Goal: Transaction & Acquisition: Purchase product/service

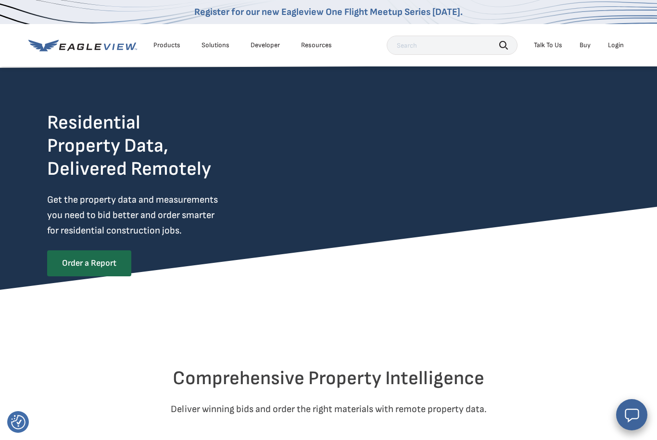
click at [618, 48] on div "Login" at bounding box center [616, 45] width 16 height 9
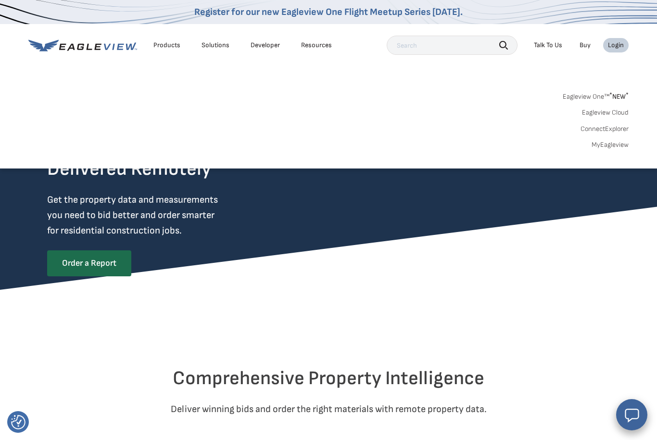
click at [612, 145] on link "MyEagleview" at bounding box center [610, 144] width 37 height 9
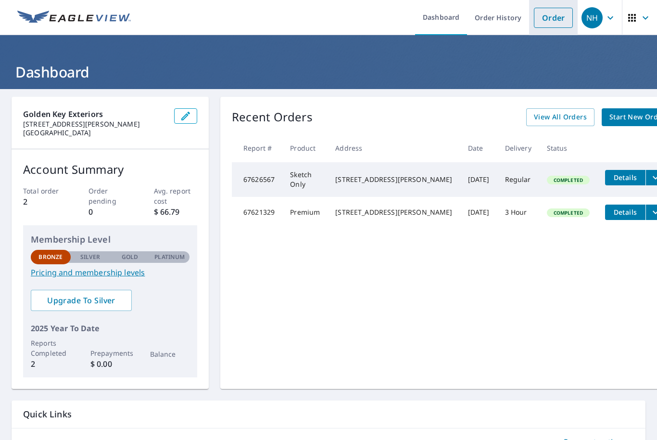
click at [556, 17] on link "Order" at bounding box center [553, 18] width 39 height 20
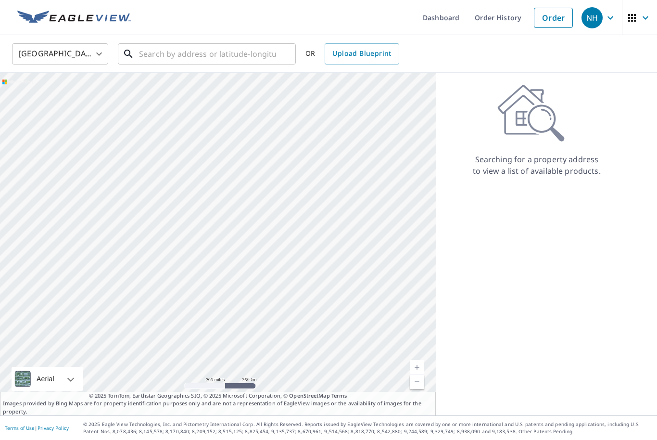
click at [243, 57] on input "text" at bounding box center [207, 53] width 137 height 27
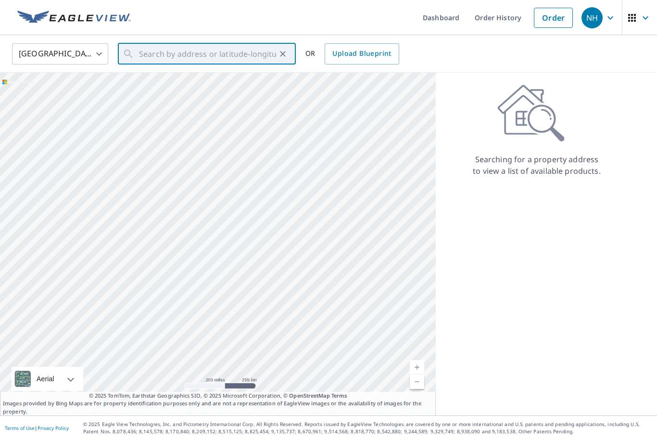
click at [637, 21] on icon "button" at bounding box center [632, 18] width 12 height 12
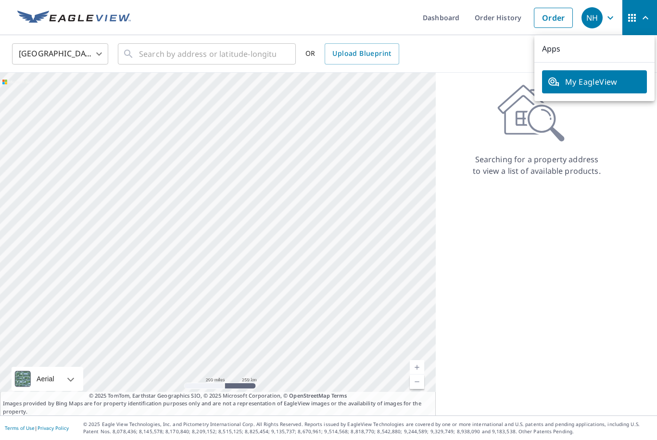
click at [638, 14] on span "button" at bounding box center [639, 17] width 27 height 23
click at [521, 135] on icon at bounding box center [530, 113] width 67 height 58
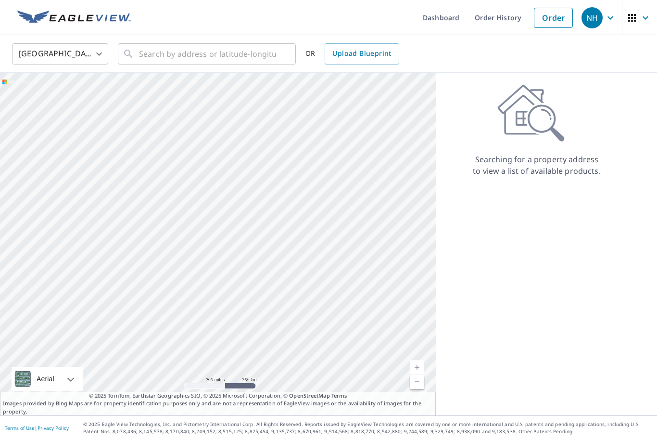
click at [612, 18] on icon "button" at bounding box center [611, 18] width 12 height 12
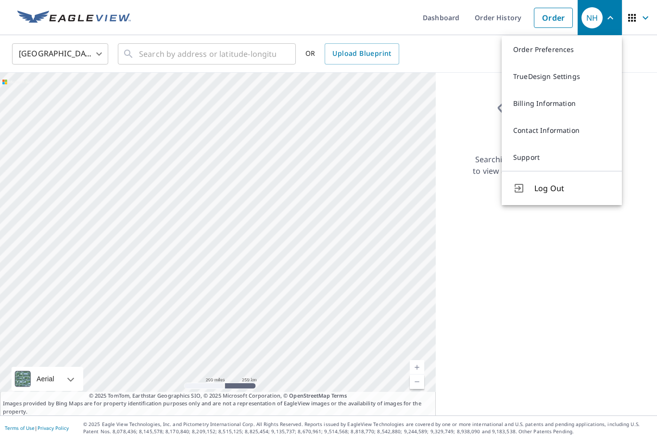
click at [581, 278] on div "Searching for a property address to view a list of available products." at bounding box center [537, 244] width 202 height 343
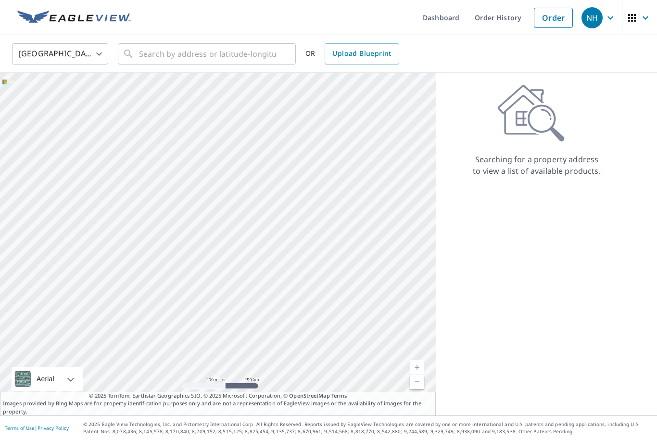
click at [424, 374] on link "Current Level 5, Zoom In" at bounding box center [417, 367] width 14 height 14
click at [425, 402] on div at bounding box center [218, 244] width 436 height 343
click at [421, 374] on link "Current Level 5, Zoom In" at bounding box center [417, 367] width 14 height 14
click at [420, 374] on link "Current Level 6, Zoom In" at bounding box center [417, 367] width 14 height 14
click at [421, 374] on link "Current Level 7, Zoom In" at bounding box center [417, 367] width 14 height 14
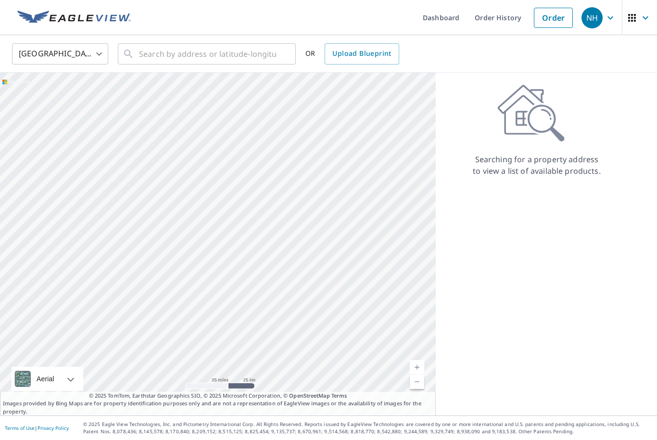
click at [421, 374] on link "Current Level 8, Zoom In" at bounding box center [417, 367] width 14 height 14
click at [422, 374] on link "Current Level 9, Zoom In" at bounding box center [417, 367] width 14 height 14
click at [421, 374] on link "Current Level 10, Zoom In" at bounding box center [417, 367] width 14 height 14
click at [424, 374] on link "Current Level 11, Zoom In" at bounding box center [417, 367] width 14 height 14
click at [423, 374] on link "Current Level 12, Zoom In" at bounding box center [417, 367] width 14 height 14
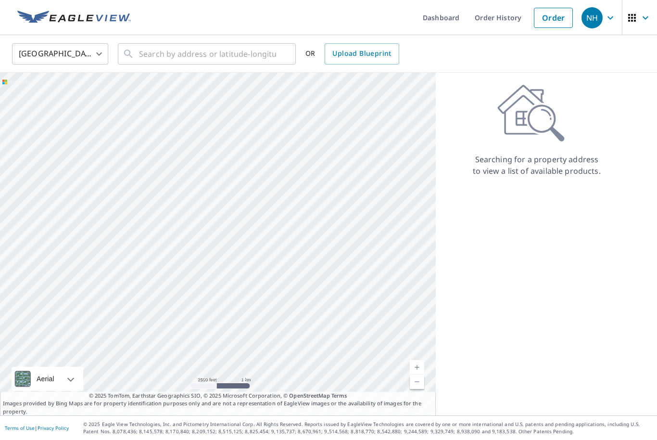
click at [420, 374] on link "Current Level 13, Zoom In" at bounding box center [417, 367] width 14 height 14
click at [423, 374] on link "Current Level 14, Zoom In" at bounding box center [417, 367] width 14 height 14
click at [218, 63] on input "text" at bounding box center [207, 53] width 137 height 27
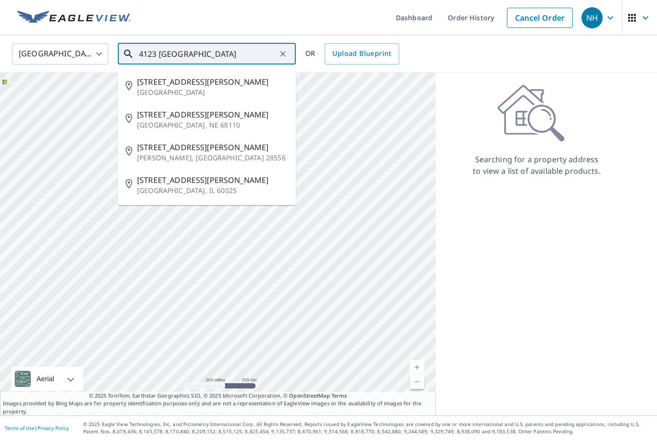
click at [197, 118] on span "4123 Florence Blvd" at bounding box center [212, 115] width 151 height 12
type input "4123 Florence Blvd Omaha, NE 68110"
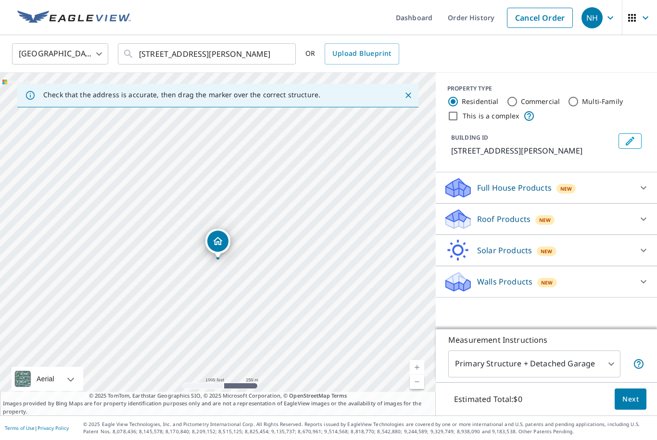
click at [609, 399] on body "NH NH Dashboard Order History Cancel Order NH United States US ​ 4123 Florence …" at bounding box center [328, 220] width 657 height 440
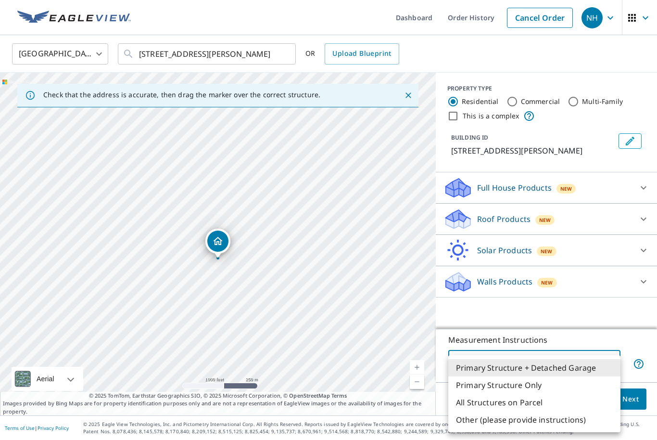
click at [590, 371] on li "Primary Structure + Detached Garage" at bounding box center [534, 367] width 172 height 17
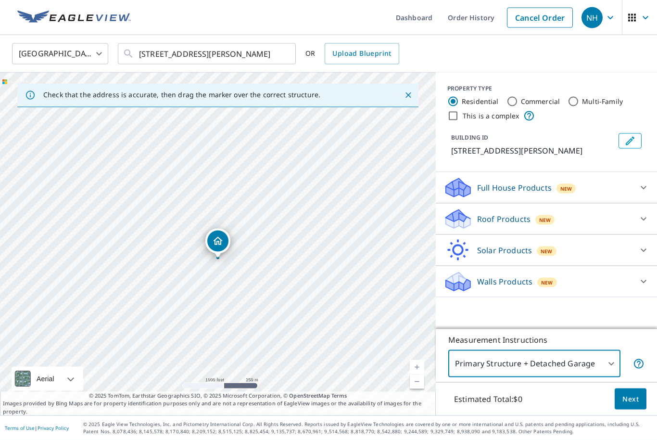
click at [636, 223] on div at bounding box center [643, 218] width 23 height 23
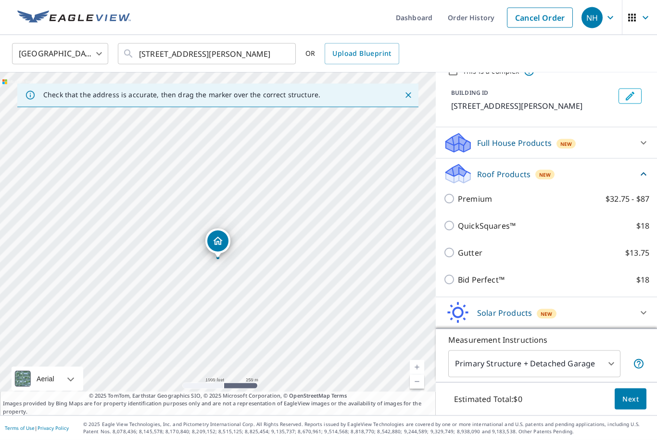
scroll to position [44, 0]
click at [622, 201] on p "$32.75 - $87" at bounding box center [628, 199] width 44 height 12
click at [458, 201] on input "Premium $32.75 - $87" at bounding box center [451, 199] width 14 height 12
checkbox input "true"
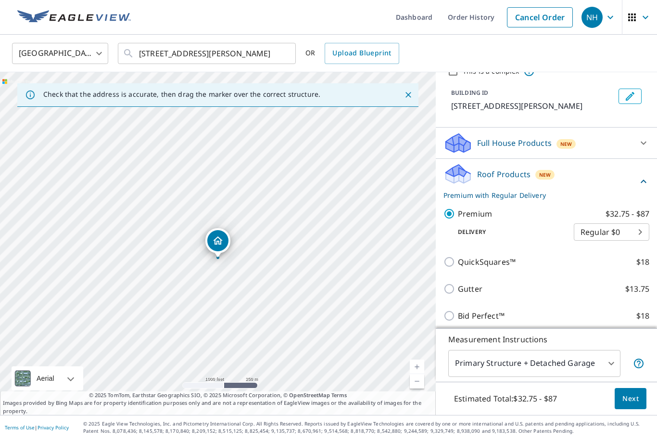
click at [636, 234] on body "NH NH Dashboard Order History Cancel Order NH United States US ​ 4123 Florence …" at bounding box center [328, 220] width 657 height 440
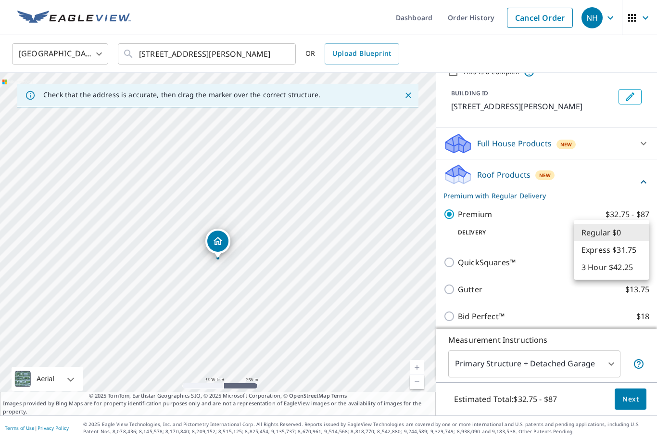
click at [637, 232] on li "Regular $0" at bounding box center [612, 232] width 76 height 17
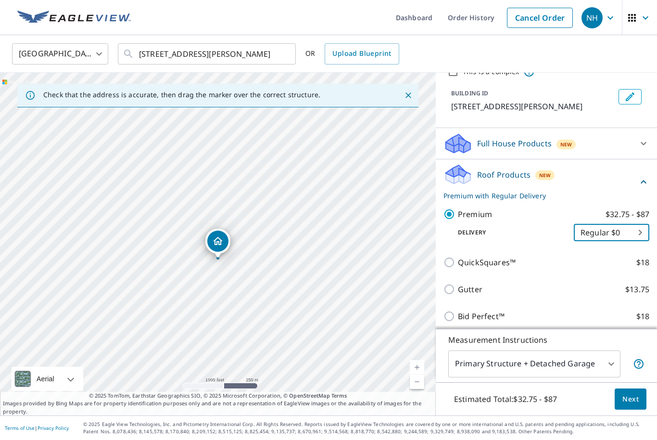
click at [636, 405] on span "Next" at bounding box center [631, 399] width 16 height 12
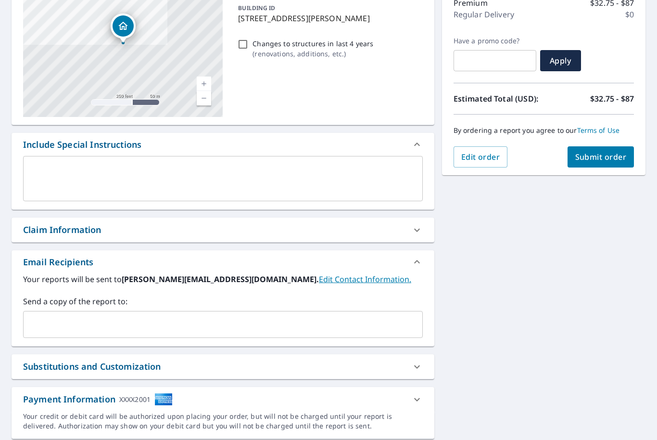
click at [418, 366] on icon at bounding box center [417, 366] width 6 height 3
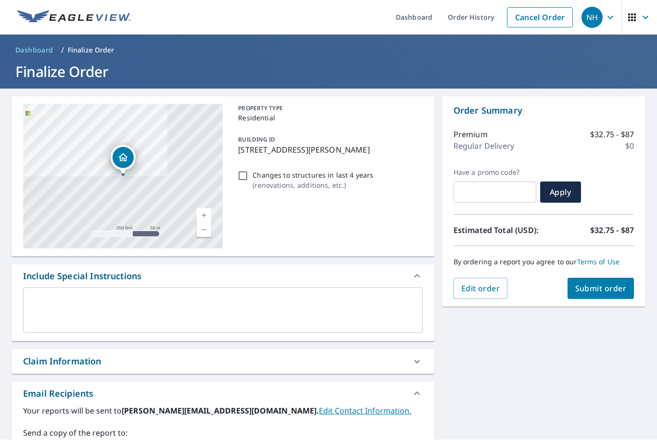
click at [28, 51] on span "Dashboard" at bounding box center [34, 51] width 38 height 10
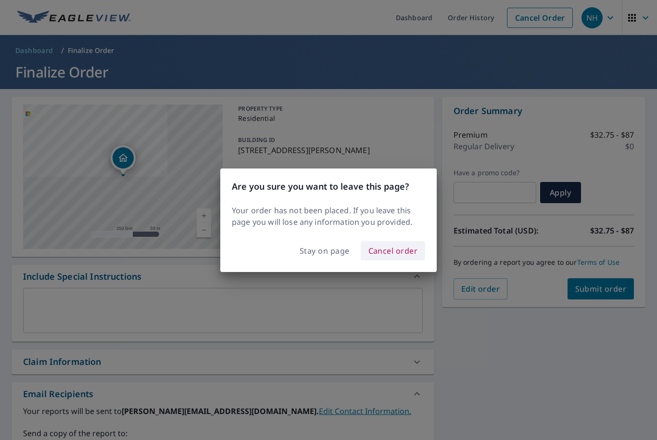
click at [395, 257] on span "Cancel order" at bounding box center [394, 250] width 50 height 13
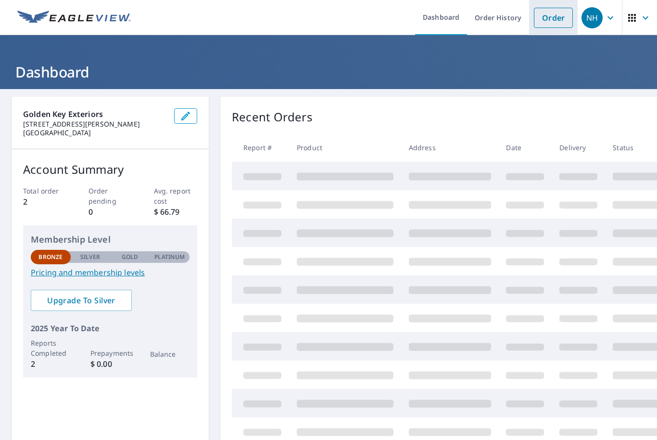
click at [554, 20] on link "Order" at bounding box center [553, 18] width 39 height 20
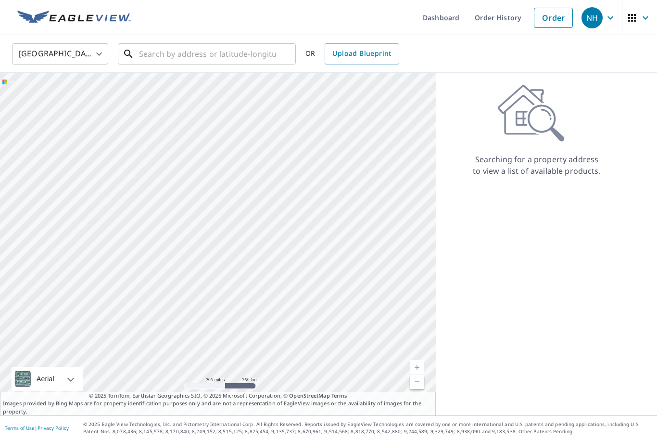
click at [201, 55] on input "text" at bounding box center [207, 53] width 137 height 27
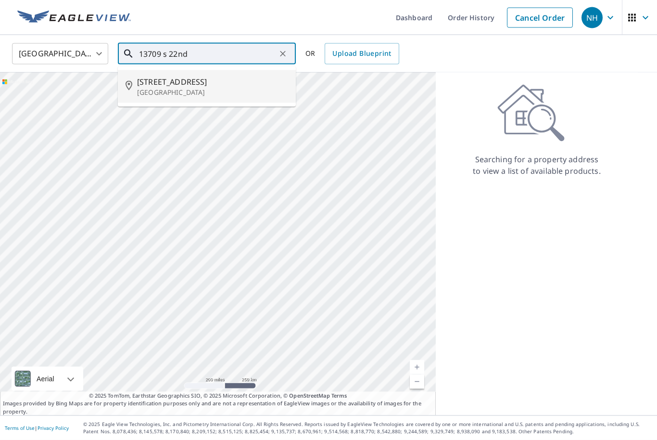
click at [153, 86] on span "13709 S 22nd Cir" at bounding box center [212, 82] width 151 height 12
type input "13709 S 22nd Cir Bellevue, NE 68123"
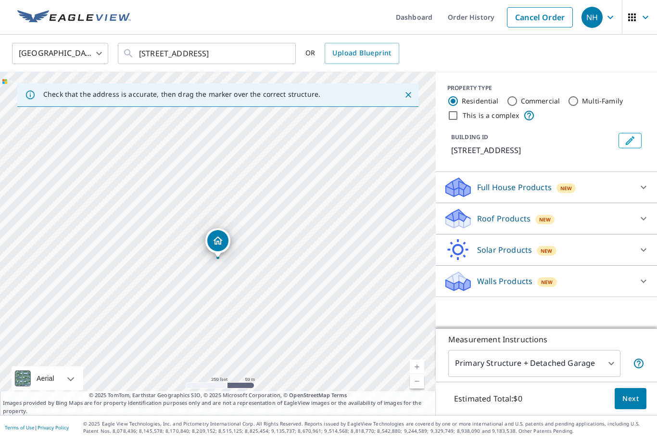
click at [639, 183] on icon at bounding box center [644, 188] width 12 height 12
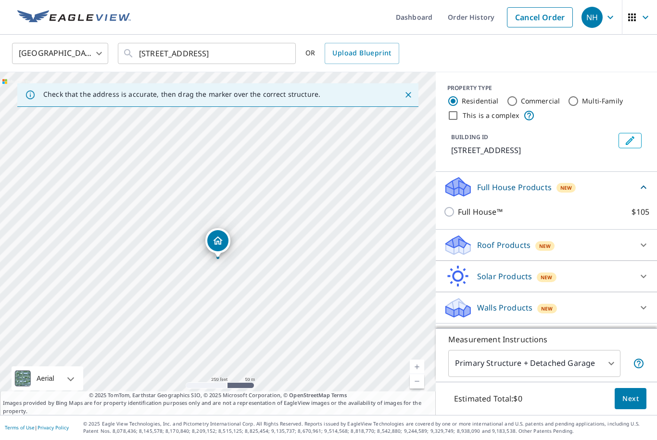
click at [643, 187] on icon at bounding box center [644, 187] width 6 height 3
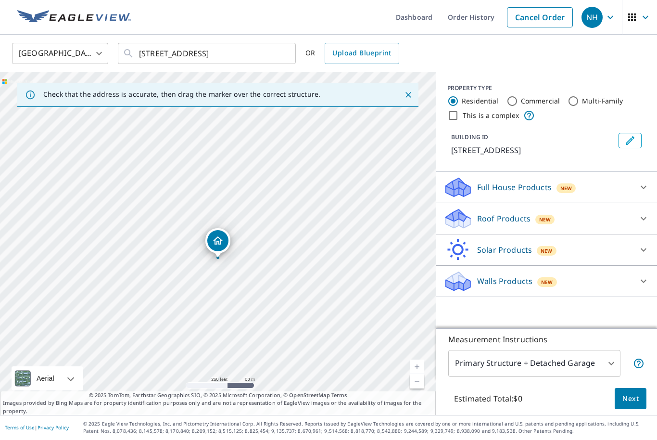
click at [643, 223] on icon at bounding box center [644, 219] width 12 height 12
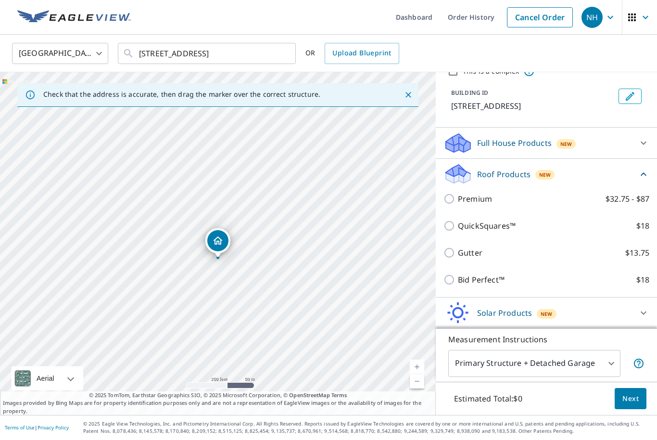
click at [642, 177] on icon at bounding box center [644, 175] width 12 height 12
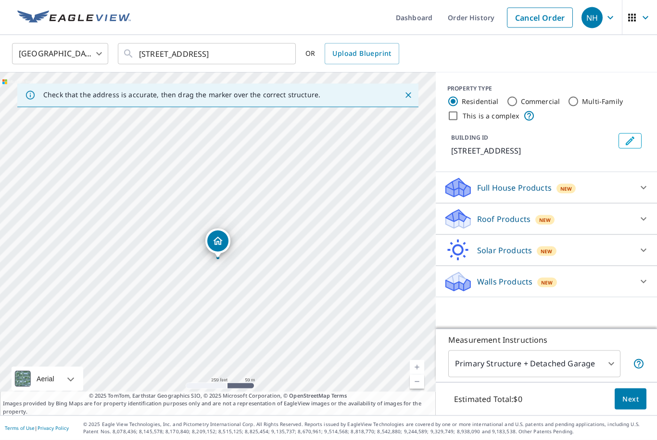
click at [638, 370] on icon at bounding box center [639, 364] width 12 height 12
click at [637, 370] on icon at bounding box center [639, 364] width 12 height 12
click at [601, 394] on body "NH NH Dashboard Order History Cancel Order NH United States US ​ 13709 S 22nd C…" at bounding box center [328, 220] width 657 height 440
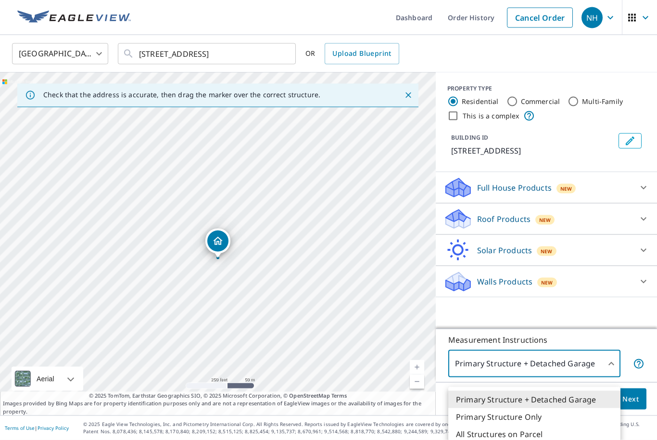
click at [623, 333] on div at bounding box center [328, 220] width 657 height 440
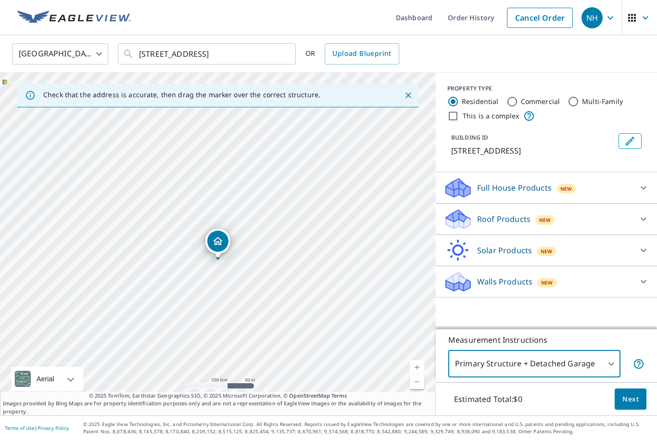
click at [637, 222] on div at bounding box center [643, 218] width 23 height 23
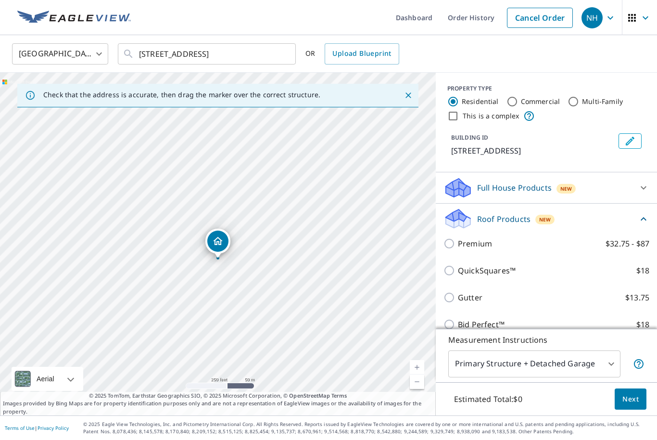
click at [611, 239] on p "$32.75 - $87" at bounding box center [628, 244] width 44 height 12
click at [458, 239] on input "Premium $32.75 - $87" at bounding box center [451, 244] width 14 height 12
checkbox input "true"
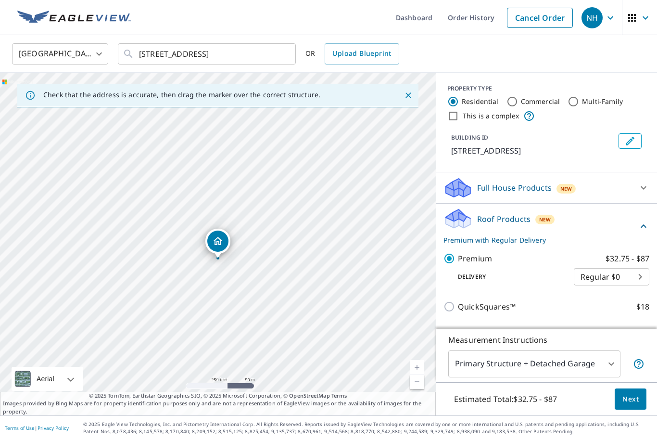
click at [635, 410] on button "Next" at bounding box center [631, 399] width 32 height 22
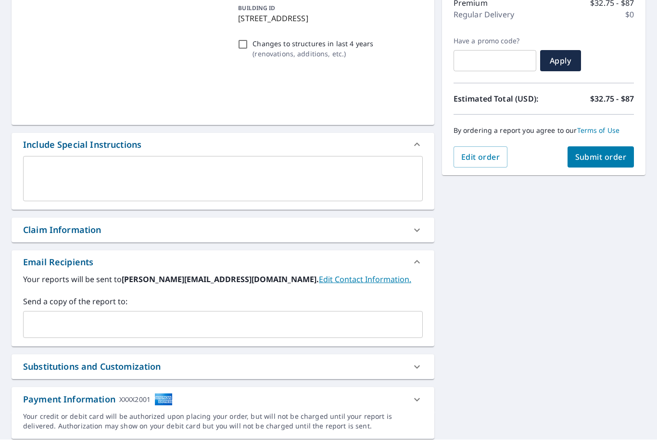
scroll to position [32, 0]
click at [412, 361] on icon at bounding box center [417, 367] width 12 height 12
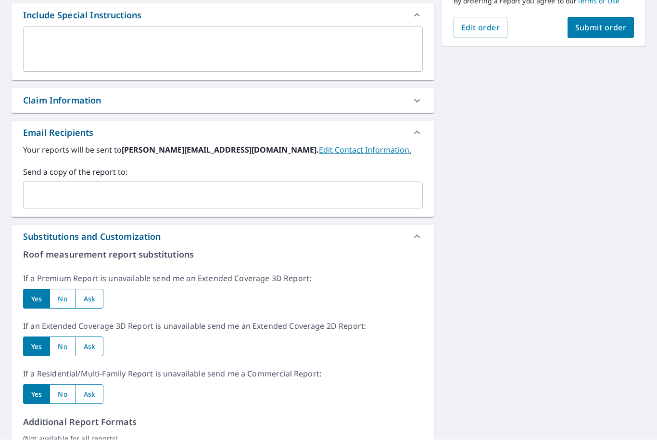
scroll to position [236, 0]
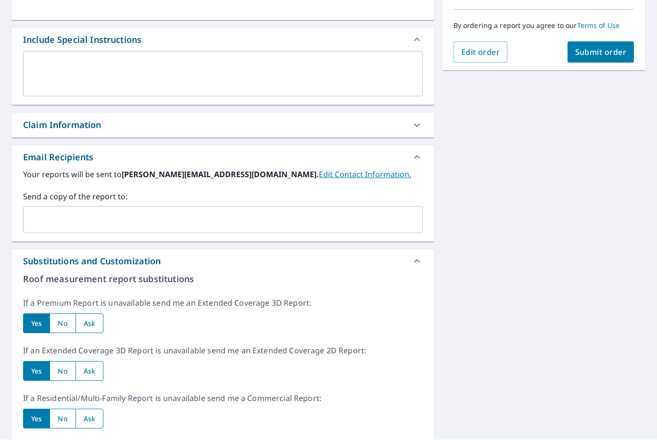
click at [406, 79] on div "PROPERTY TYPE Residential BUILDING ID 13709 S 22nd Cir, Bellevue, NE, 68123 Cha…" at bounding box center [223, 244] width 423 height 768
click at [433, 113] on div "Claim Information" at bounding box center [223, 125] width 423 height 25
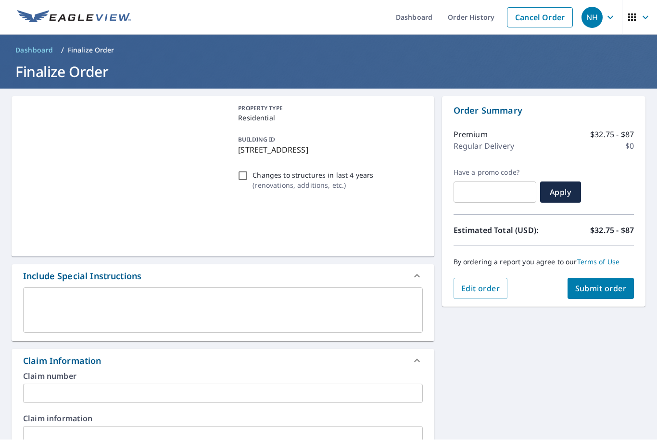
scroll to position [0, 0]
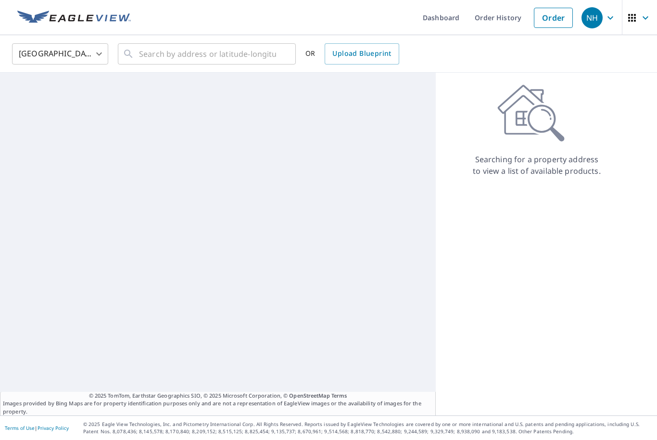
click at [626, 16] on icon "button" at bounding box center [632, 18] width 12 height 12
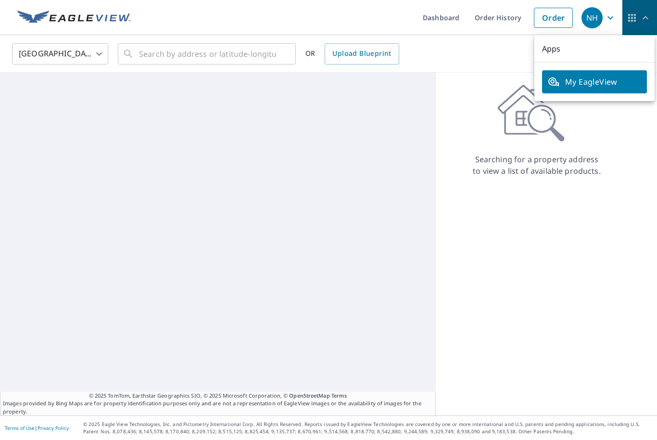
click at [634, 16] on icon "button" at bounding box center [632, 18] width 12 height 12
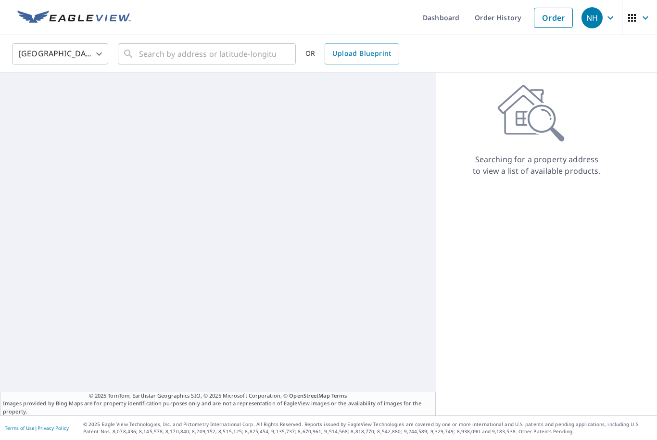
click at [606, 21] on icon "button" at bounding box center [611, 18] width 12 height 12
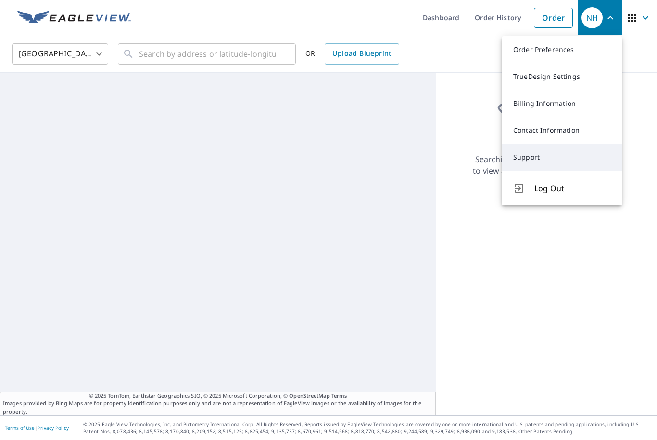
click at [590, 158] on link "Support" at bounding box center [562, 157] width 120 height 27
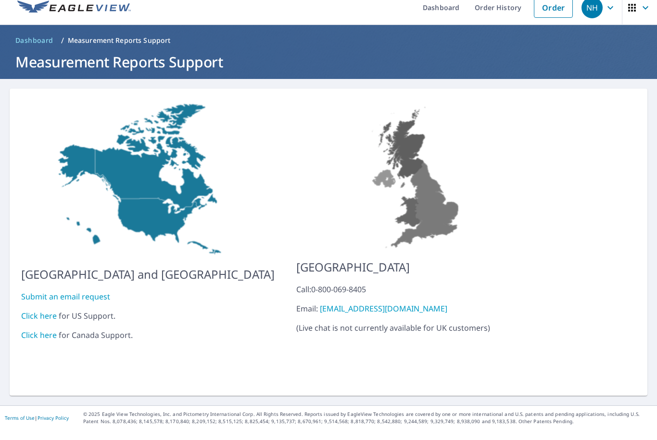
scroll to position [32, 0]
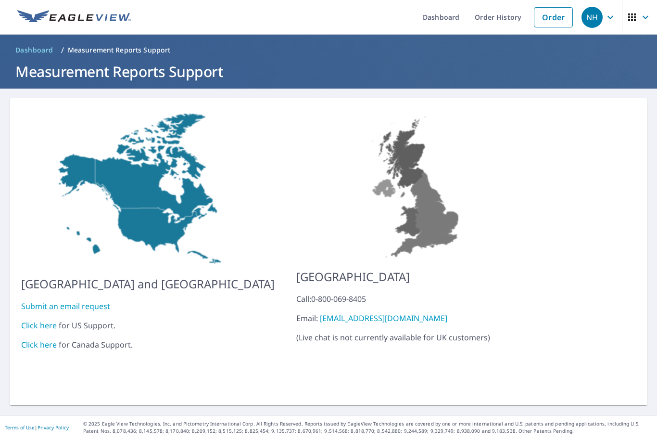
click at [41, 320] on link "Click here" at bounding box center [39, 325] width 36 height 11
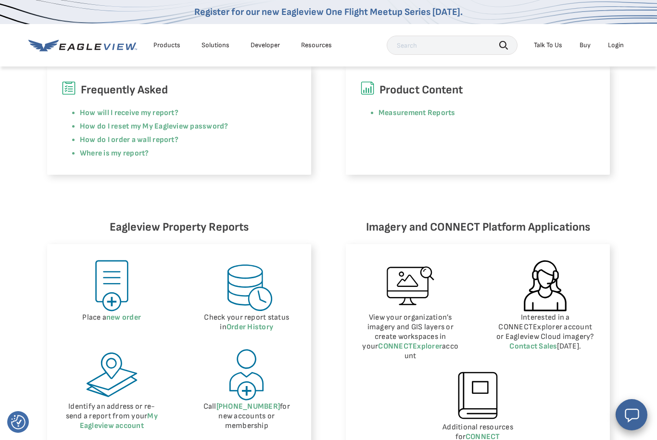
scroll to position [288, 0]
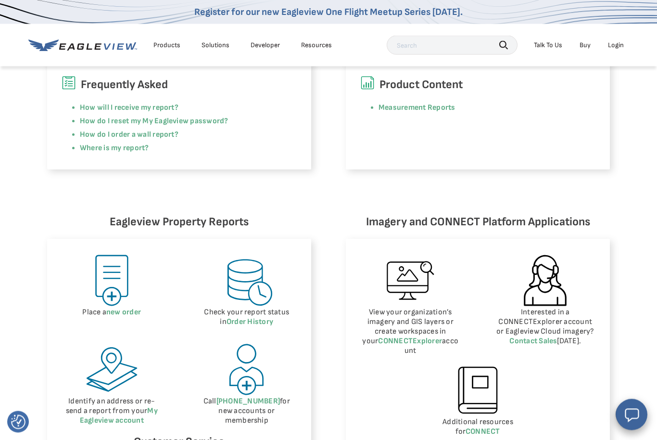
click at [626, 423] on icon "Open chat window" at bounding box center [632, 414] width 17 height 17
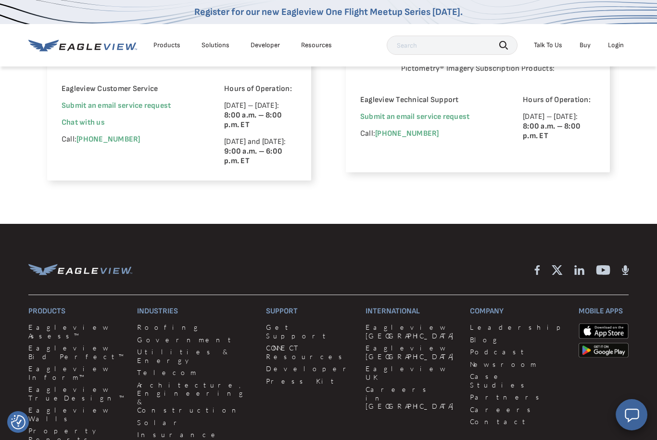
scroll to position [839, 0]
